Goal: Find specific page/section: Find specific page/section

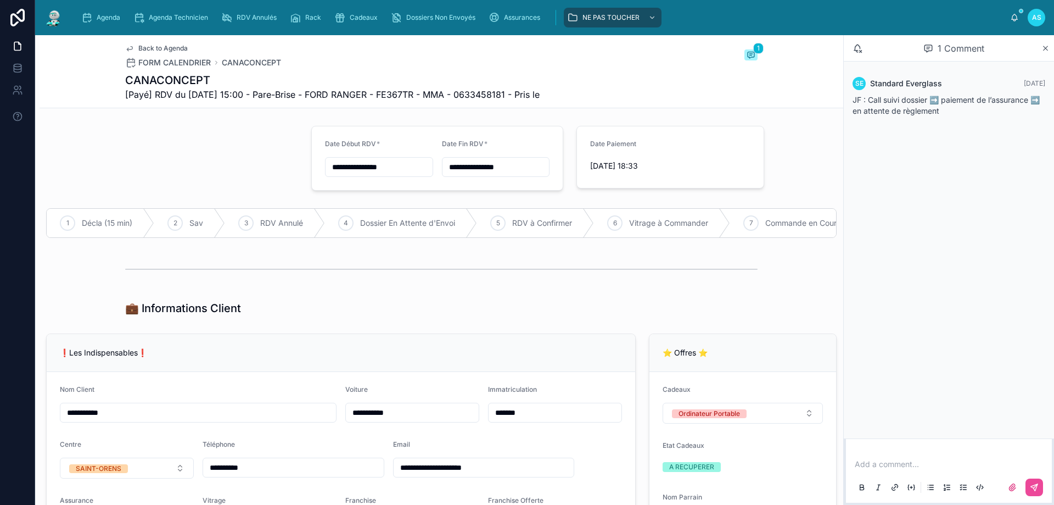
scroll to position [1318, 0]
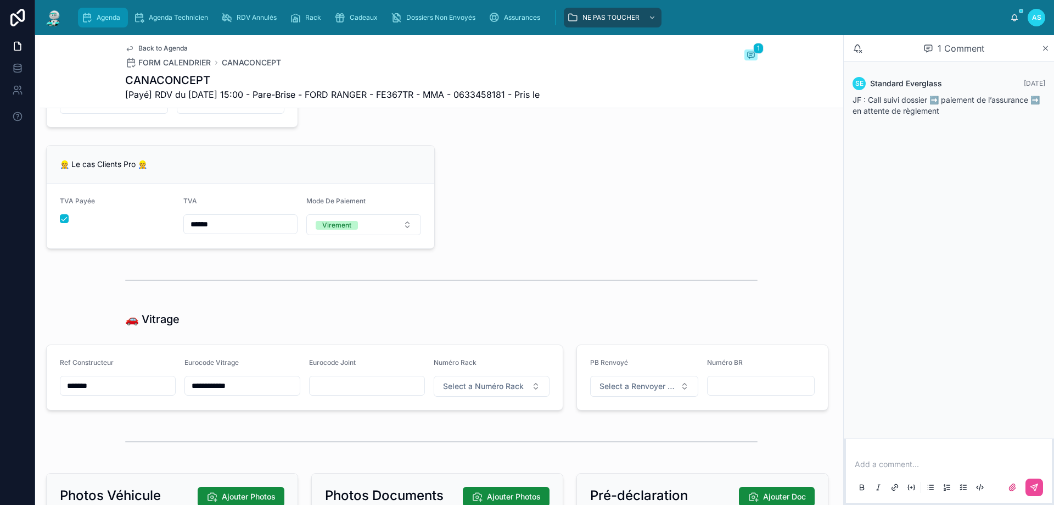
click at [105, 18] on span "Agenda" at bounding box center [109, 17] width 24 height 9
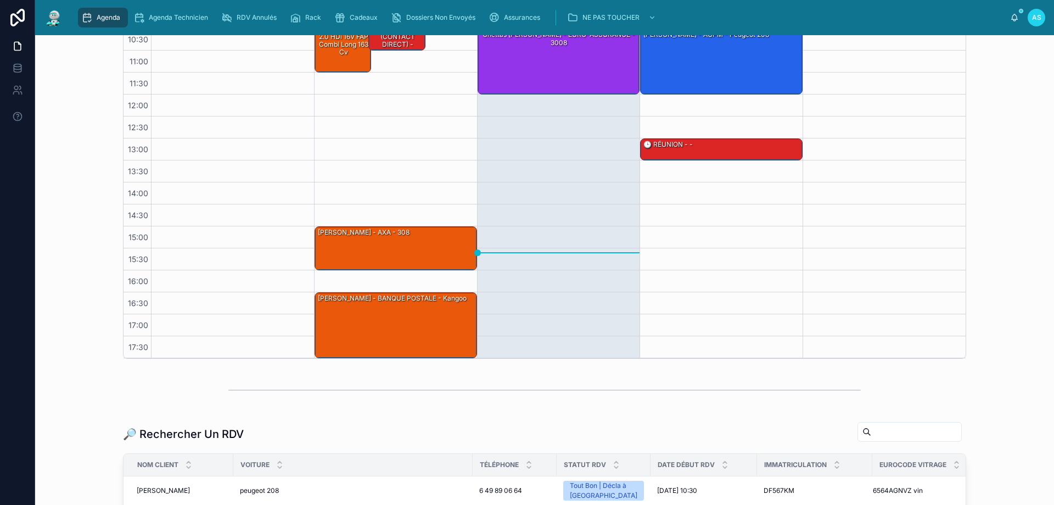
scroll to position [110, 0]
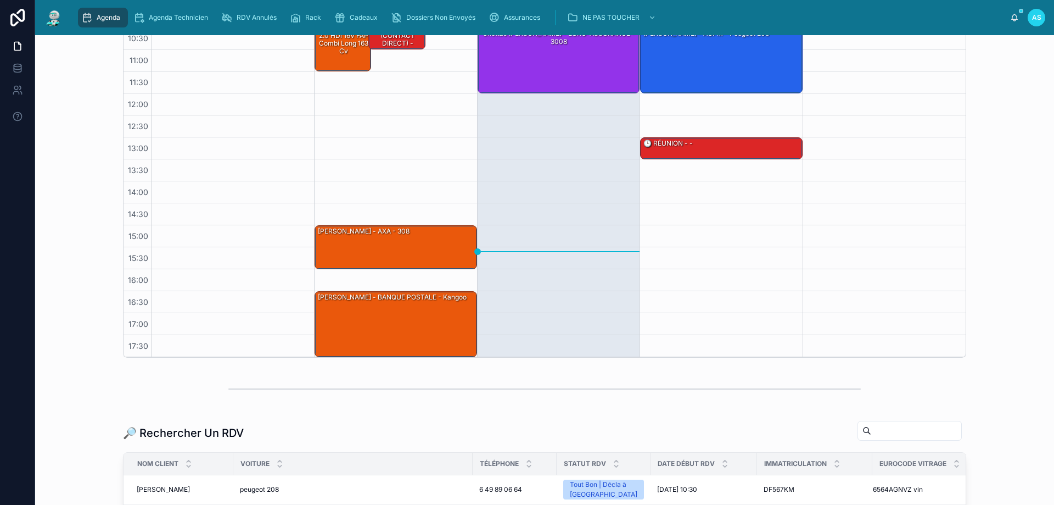
click at [908, 430] on input "text" at bounding box center [917, 430] width 90 height 15
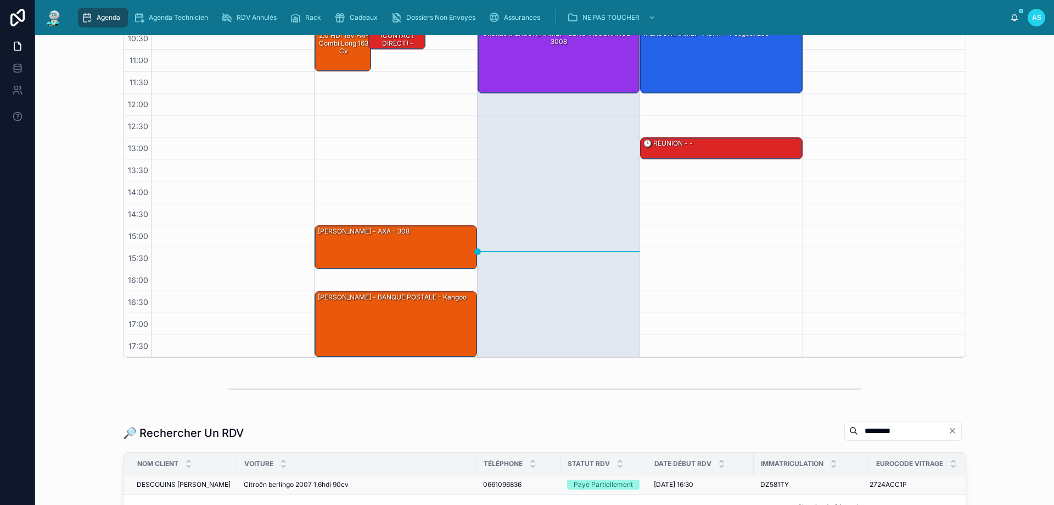
scroll to position [218, 0]
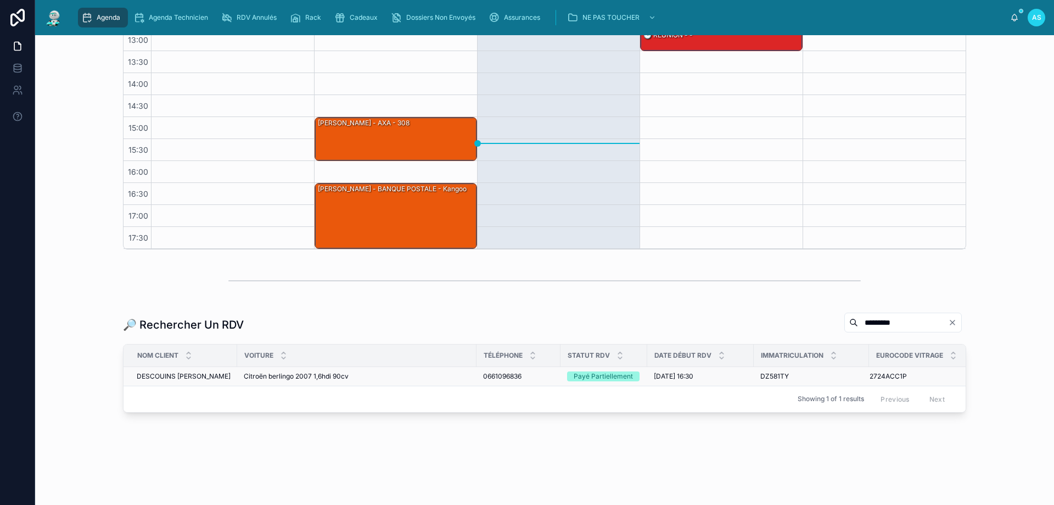
type input "*********"
click at [270, 381] on td "Citroën berlingo 2007 1,6hdi 90cv Citroën berlingo 2007 1,6hdi 90cv" at bounding box center [356, 375] width 239 height 19
click at [270, 375] on span "Citroën berlingo 2007 1,6hdi 90cv" at bounding box center [296, 376] width 105 height 9
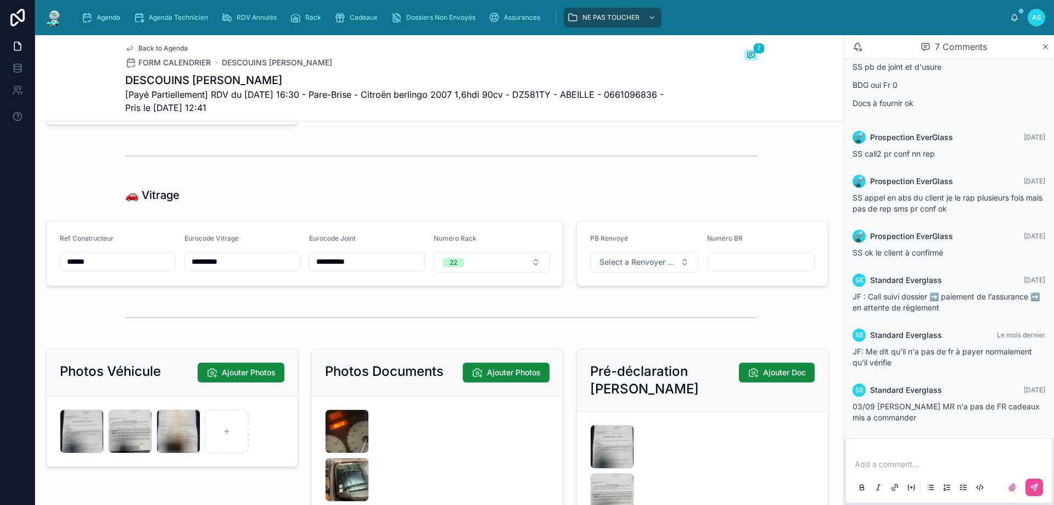
scroll to position [1593, 0]
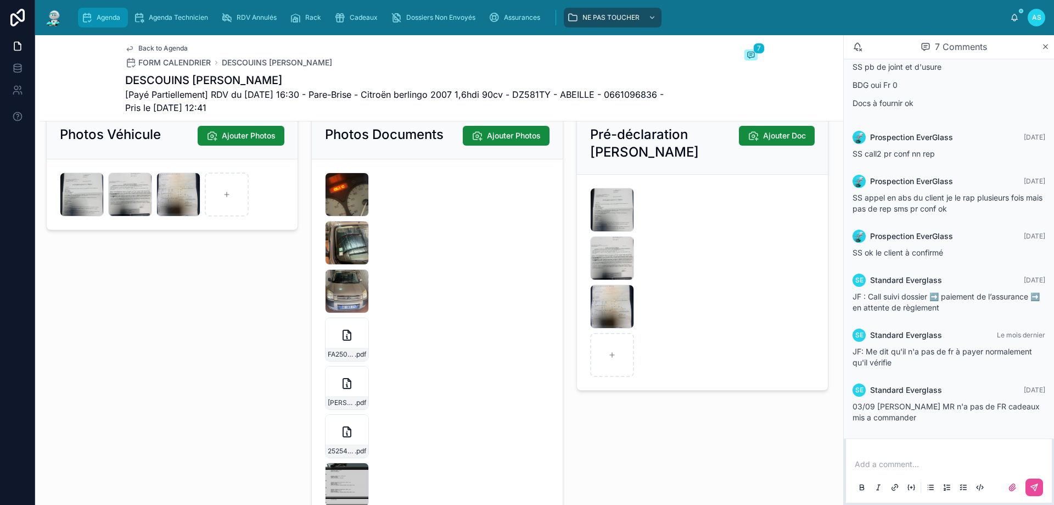
click at [93, 16] on div "Agenda" at bounding box center [102, 18] width 43 height 18
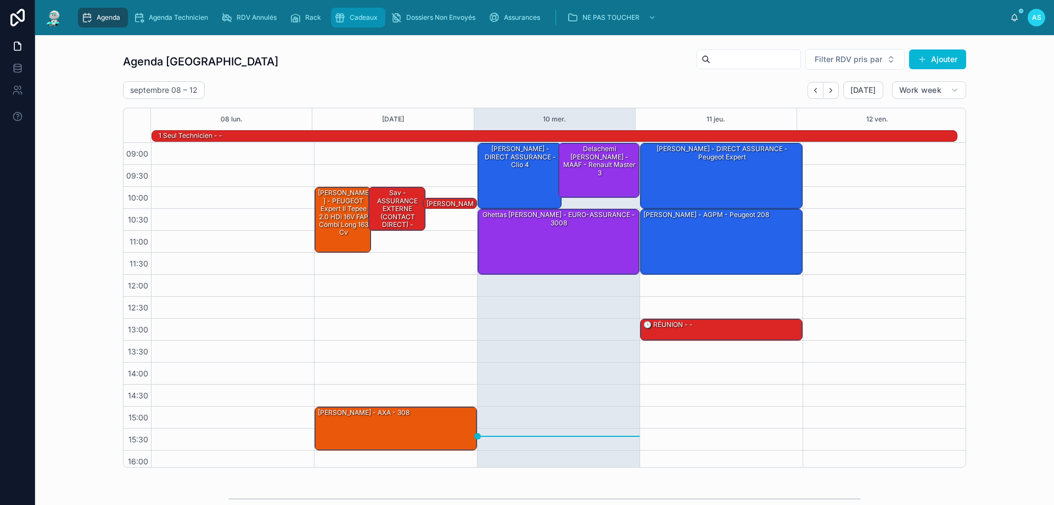
click at [337, 24] on div "Cadeaux" at bounding box center [358, 18] width 48 height 18
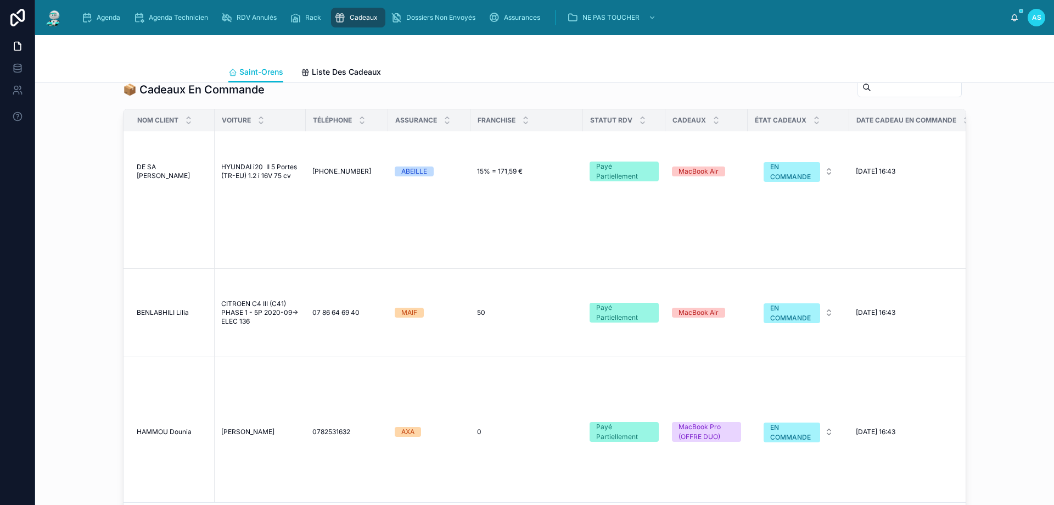
scroll to position [330, 0]
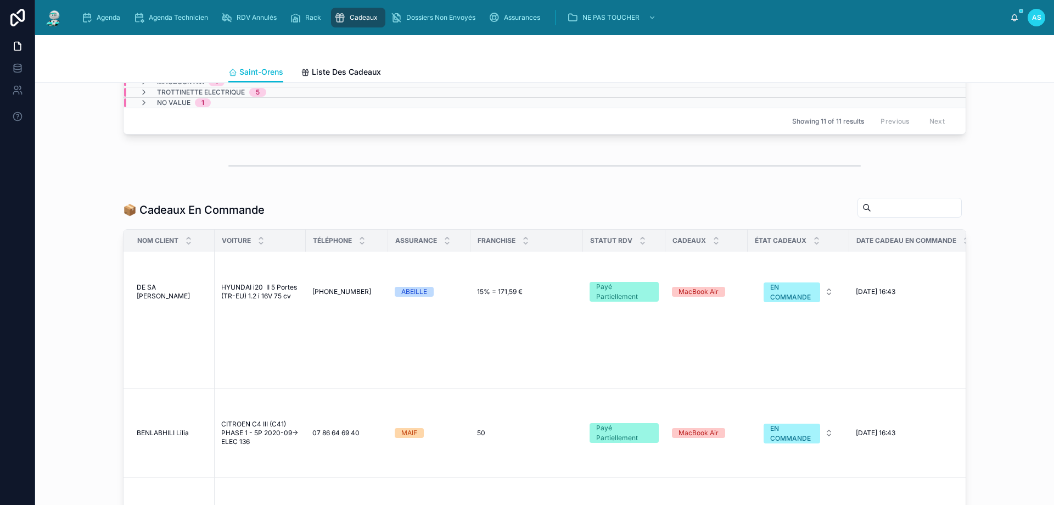
click at [100, 37] on div "[GEOGRAPHIC_DATA] Liste Des Cadeaux" at bounding box center [544, 59] width 1019 height 48
click at [105, 18] on span "Agenda" at bounding box center [109, 17] width 24 height 9
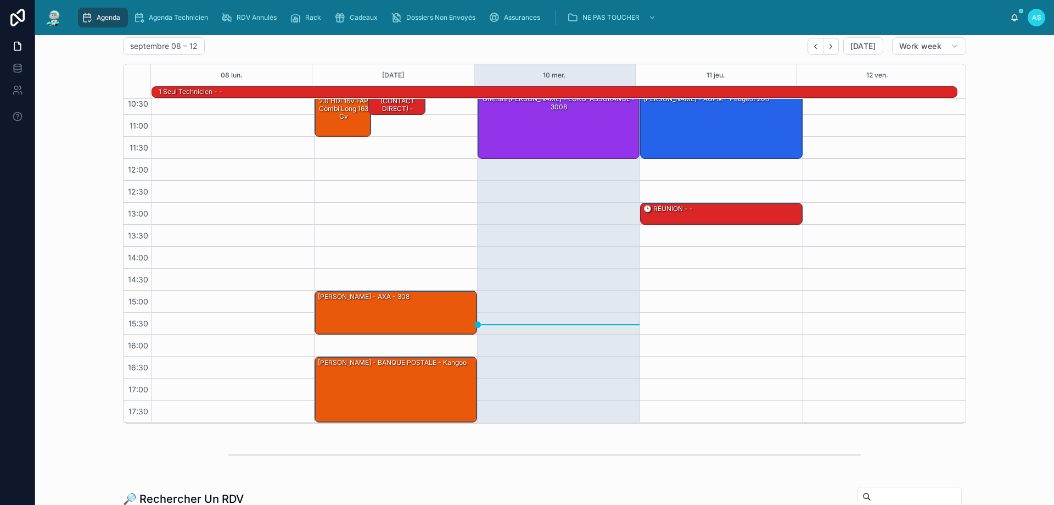
scroll to position [220, 0]
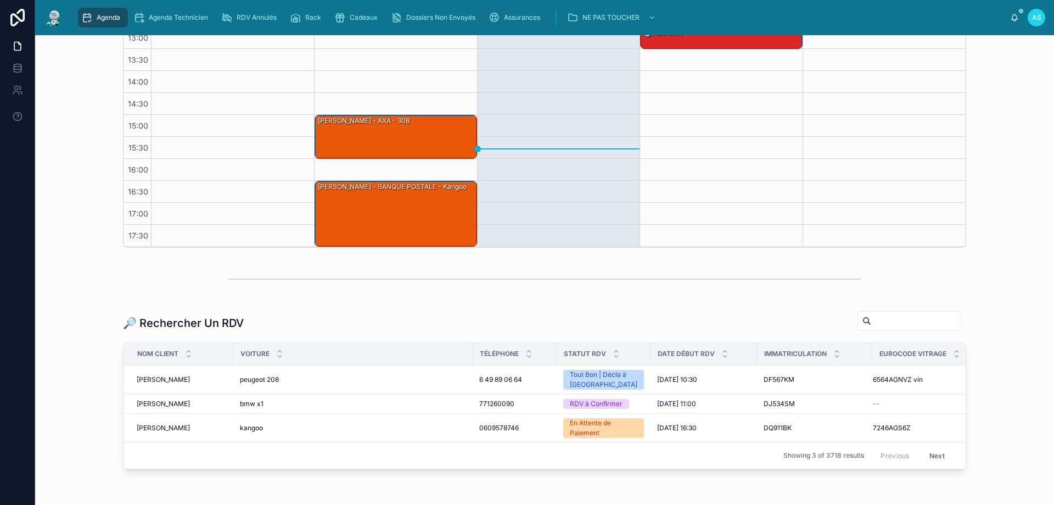
drag, startPoint x: 909, startPoint y: 325, endPoint x: 914, endPoint y: 330, distance: 7.4
click at [914, 330] on div at bounding box center [910, 321] width 104 height 20
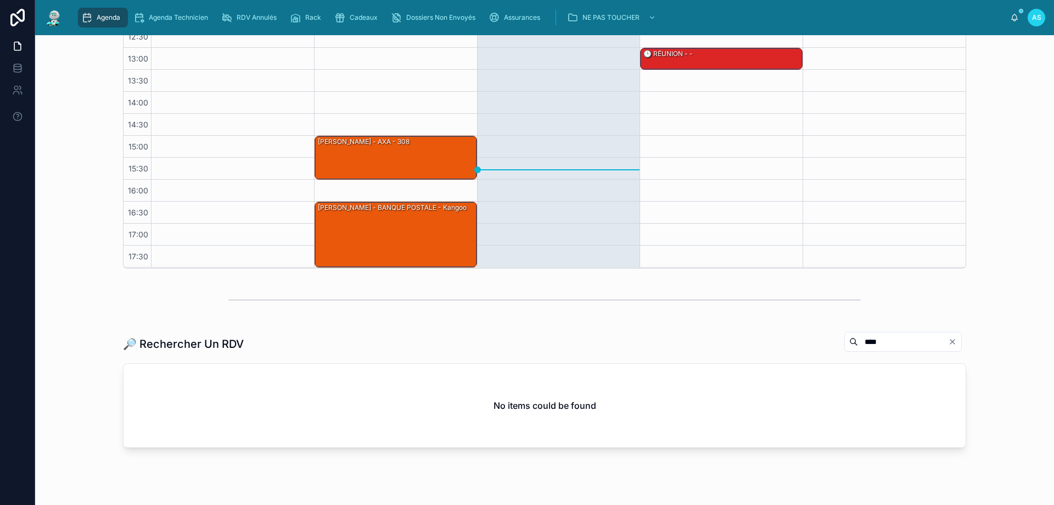
scroll to position [220, 0]
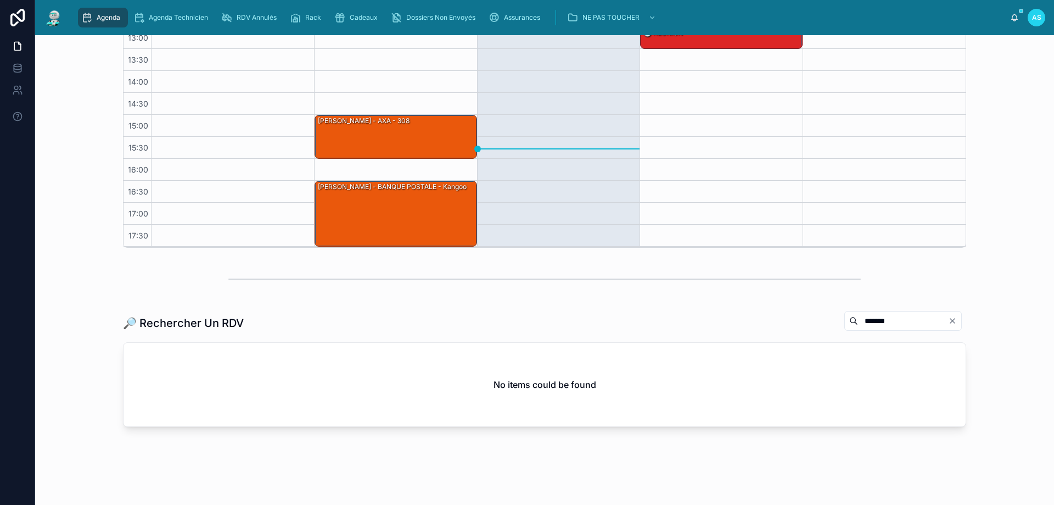
type input "********"
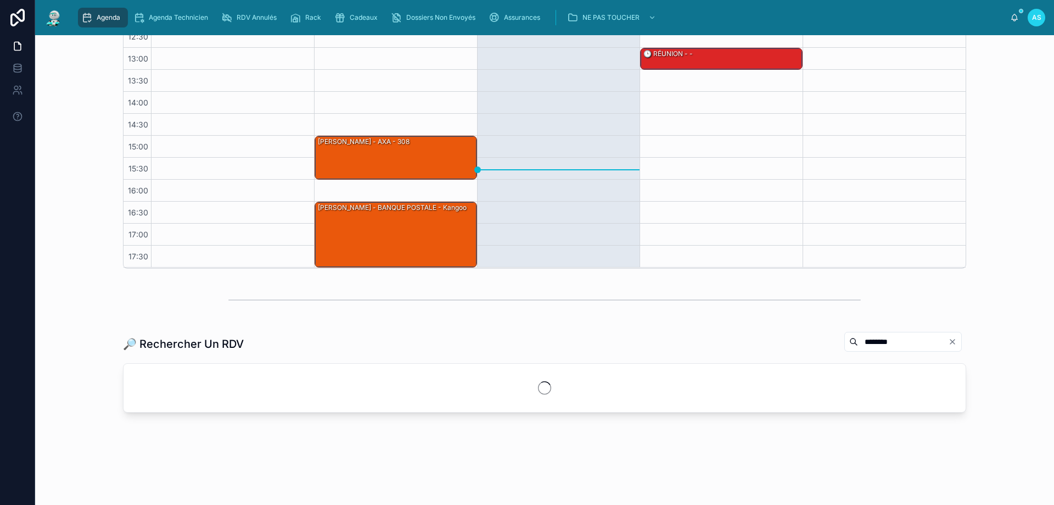
scroll to position [220, 0]
